Goal: Task Accomplishment & Management: Manage account settings

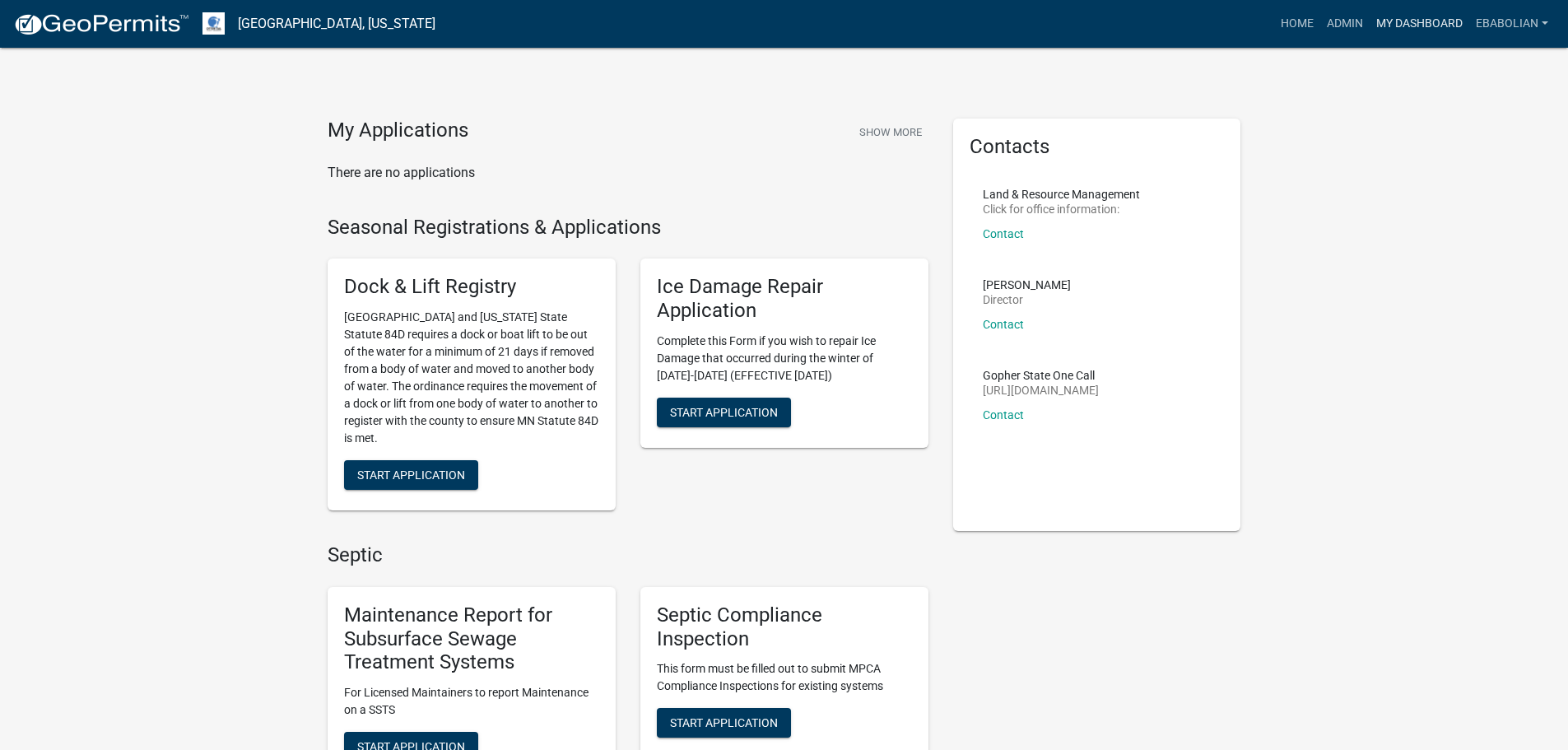
click at [1420, 15] on link "My Dashboard" at bounding box center [1419, 23] width 99 height 32
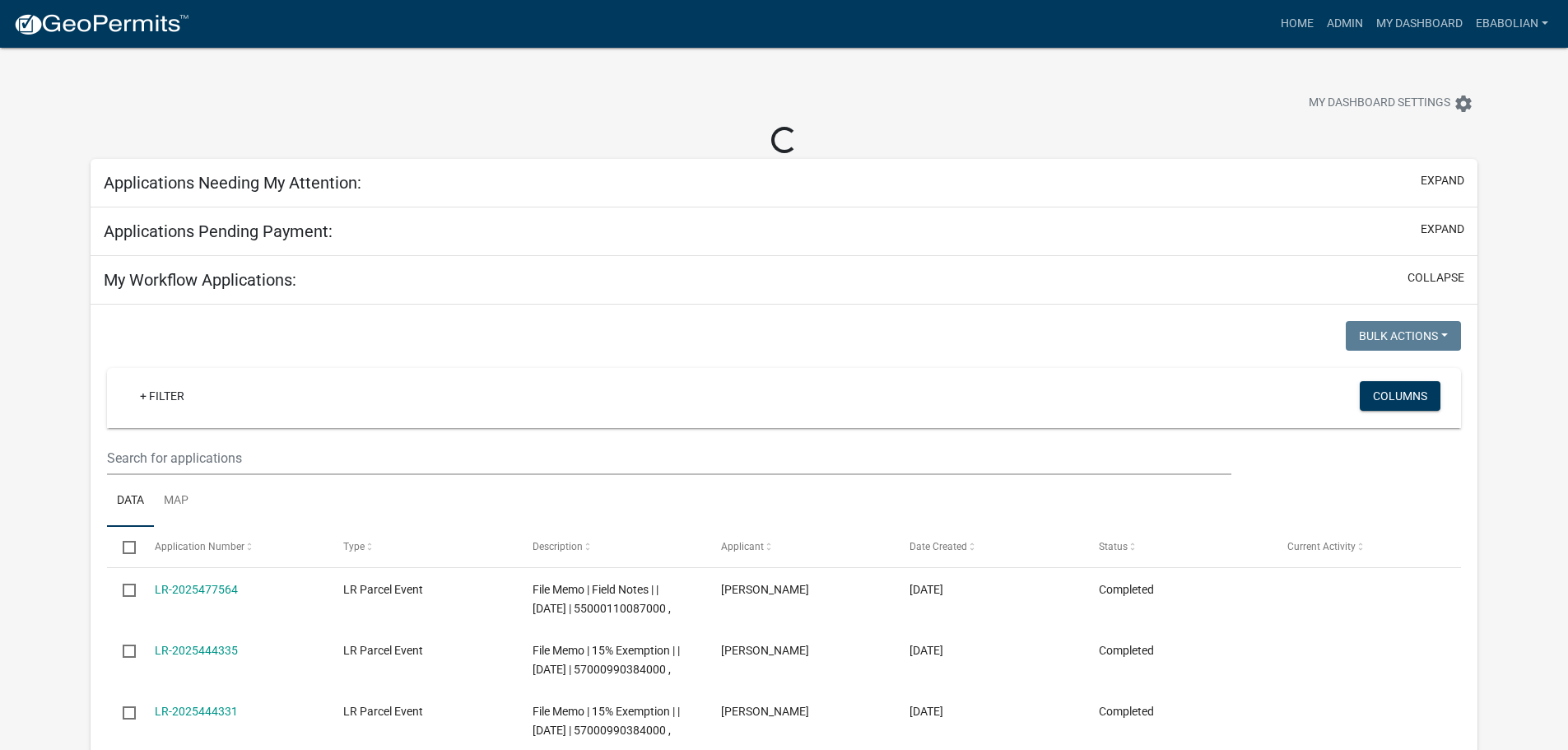
select select "3: 100"
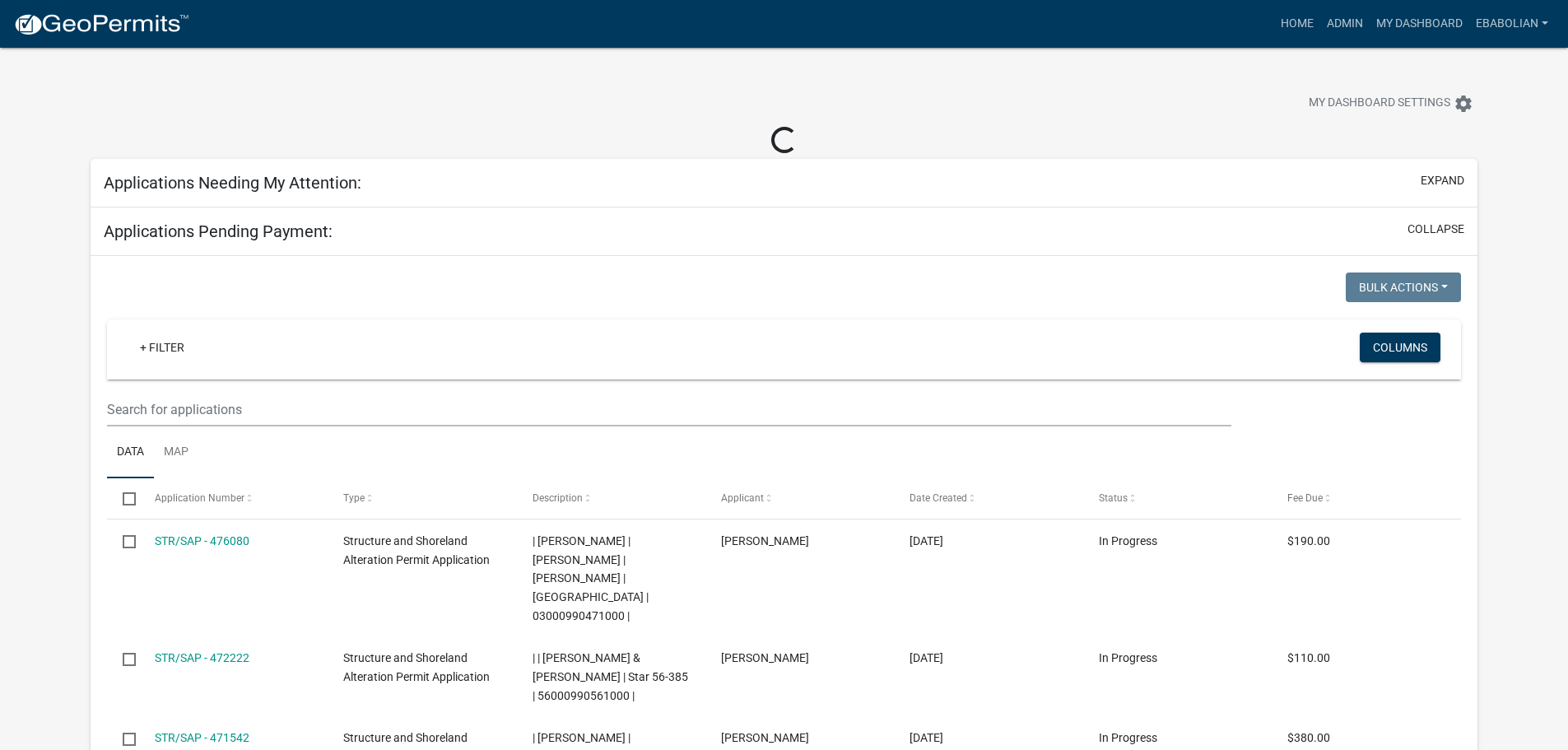
select select "3: 100"
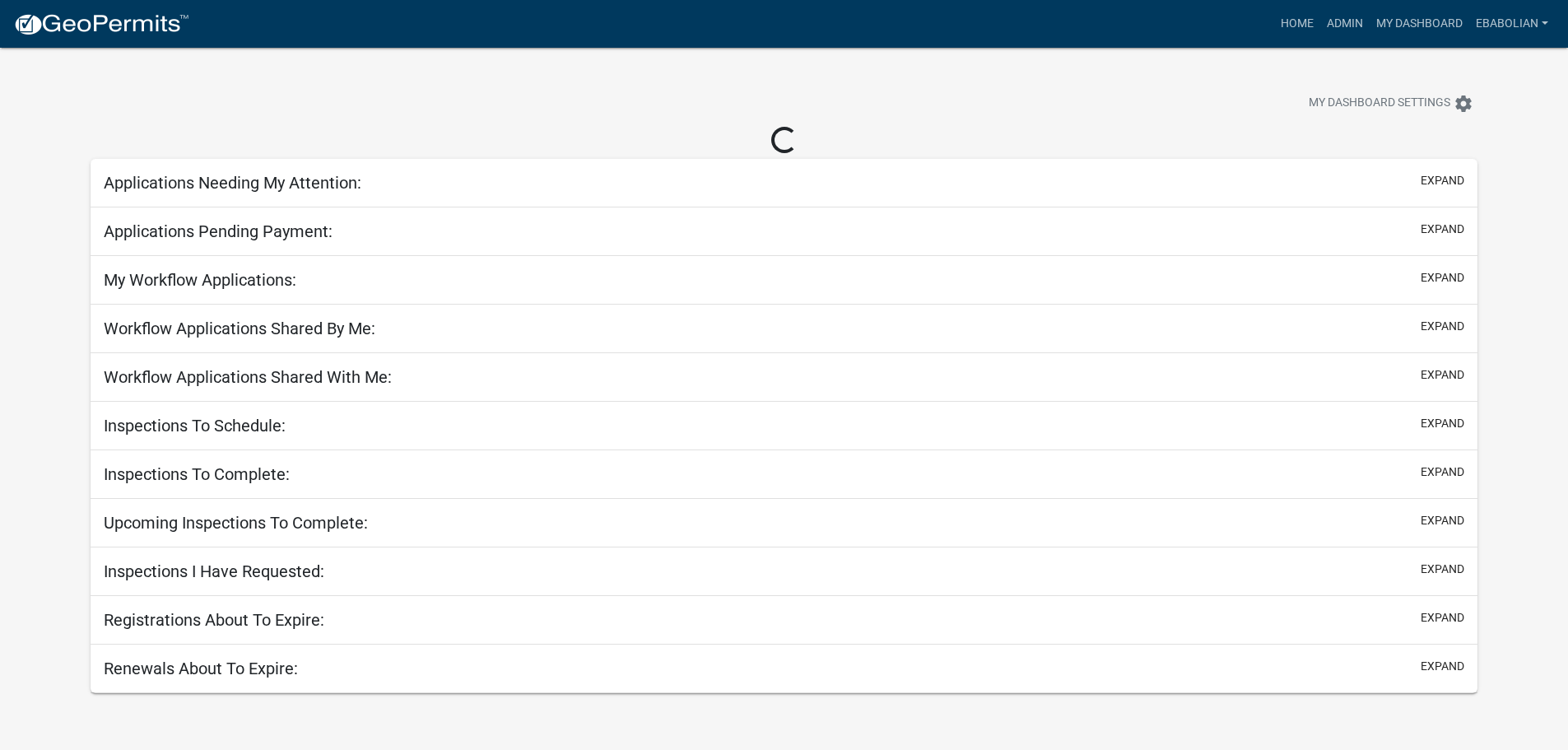
select select "3: 100"
